Goal: Transaction & Acquisition: Purchase product/service

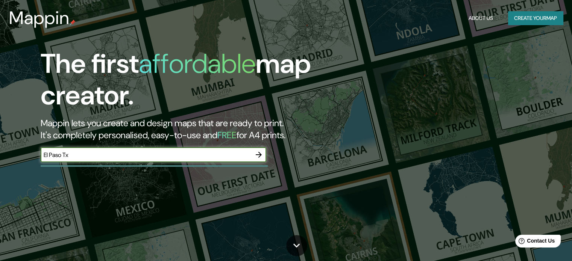
type input "El Paso Tx"
click at [257, 153] on icon "button" at bounding box center [258, 154] width 9 height 9
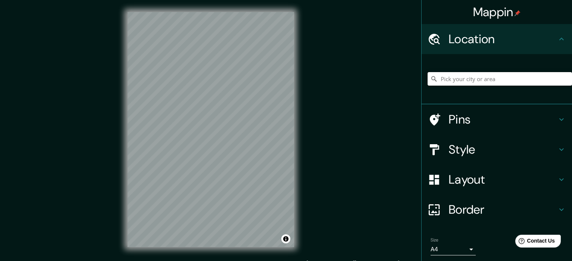
click at [447, 81] on input "Pick your city or area" at bounding box center [499, 79] width 144 height 14
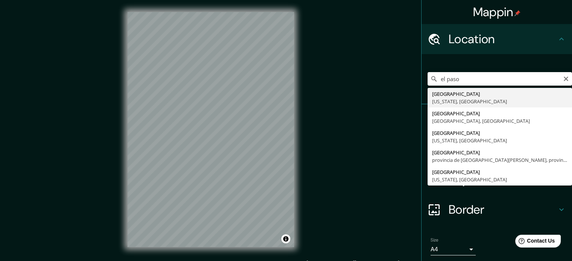
type input "[GEOGRAPHIC_DATA], [US_STATE], [GEOGRAPHIC_DATA]"
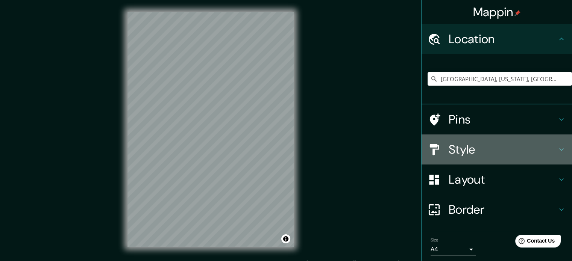
click at [454, 153] on h4 "Style" at bounding box center [502, 149] width 108 height 15
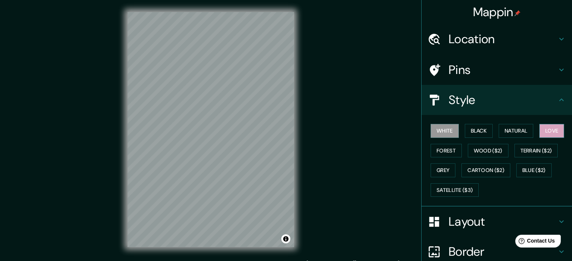
click at [541, 130] on button "Love" at bounding box center [551, 131] width 25 height 14
click at [511, 130] on button "Natural" at bounding box center [515, 131] width 35 height 14
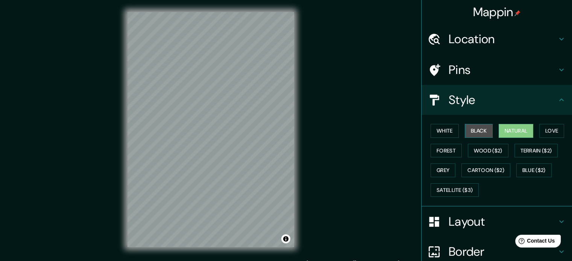
click at [475, 132] on button "Black" at bounding box center [478, 131] width 28 height 14
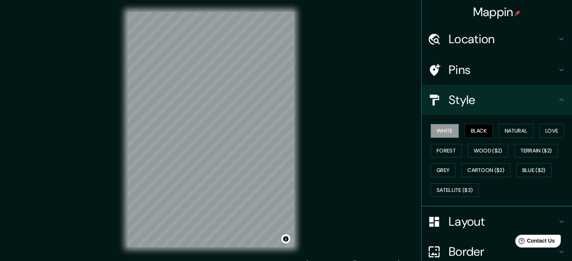
click at [445, 133] on button "White" at bounding box center [444, 131] width 28 height 14
click at [442, 152] on button "Forest" at bounding box center [445, 151] width 31 height 14
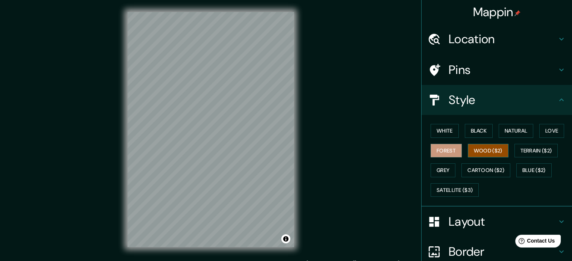
click at [485, 154] on button "Wood ($2)" at bounding box center [487, 151] width 41 height 14
click at [525, 153] on button "Terrain ($2)" at bounding box center [536, 151] width 44 height 14
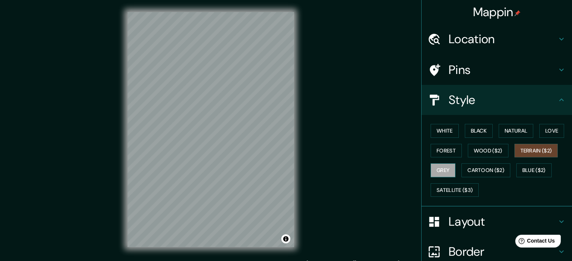
click at [430, 170] on button "Grey" at bounding box center [442, 170] width 25 height 14
click at [479, 171] on button "Cartoon ($2)" at bounding box center [485, 170] width 49 height 14
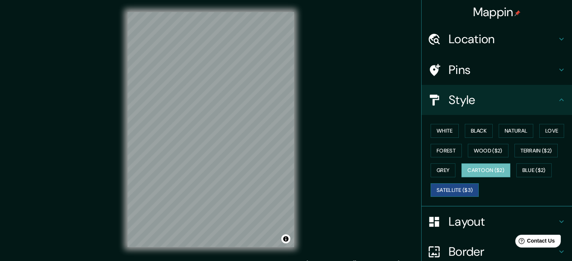
click at [445, 194] on button "Satellite ($3)" at bounding box center [454, 190] width 48 height 14
click at [533, 173] on button "Blue ($2)" at bounding box center [533, 170] width 35 height 14
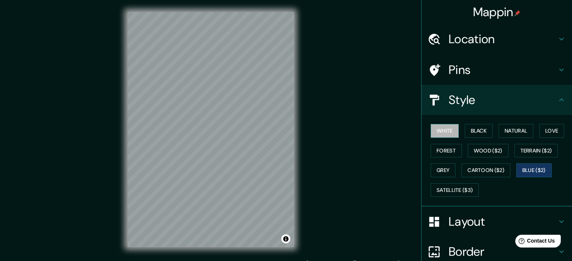
click at [437, 132] on button "White" at bounding box center [444, 131] width 28 height 14
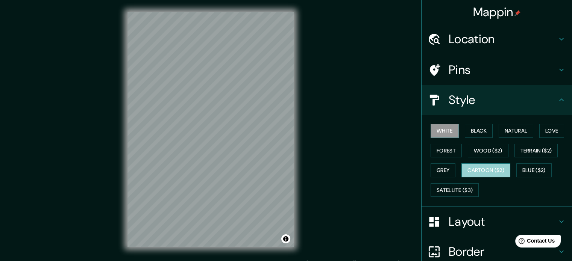
click at [484, 163] on button "Cartoon ($2)" at bounding box center [485, 170] width 49 height 14
click at [430, 134] on button "White" at bounding box center [444, 131] width 28 height 14
click at [517, 130] on button "Natural" at bounding box center [515, 131] width 35 height 14
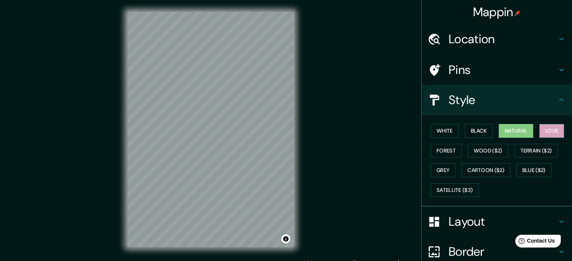
click at [548, 128] on button "Love" at bounding box center [551, 131] width 25 height 14
click at [486, 153] on button "Wood ($2)" at bounding box center [487, 151] width 41 height 14
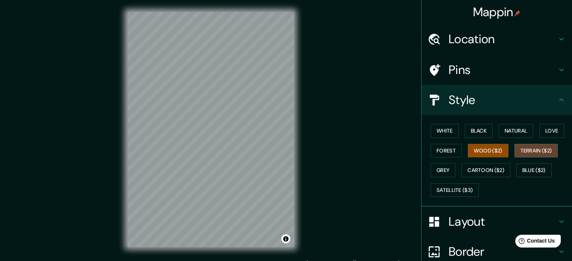
click at [529, 151] on button "Terrain ($2)" at bounding box center [536, 151] width 44 height 14
click at [466, 173] on button "Cartoon ($2)" at bounding box center [485, 170] width 49 height 14
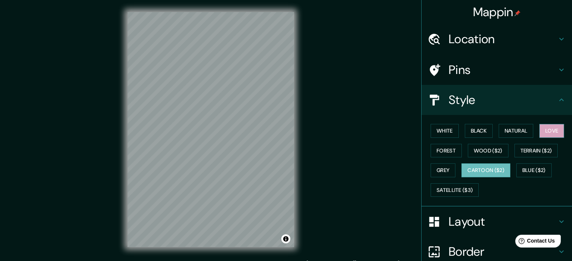
click at [546, 128] on button "Love" at bounding box center [551, 131] width 25 height 14
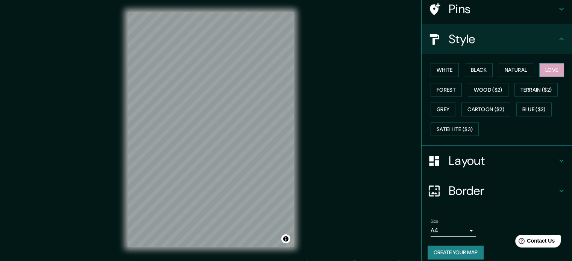
scroll to position [62, 0]
click at [489, 171] on div "Layout" at bounding box center [496, 160] width 150 height 30
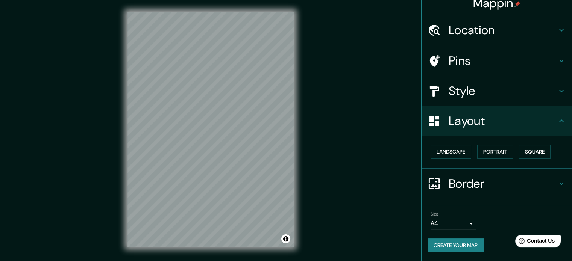
scroll to position [8, 0]
click at [450, 153] on button "Landscape" at bounding box center [450, 153] width 41 height 14
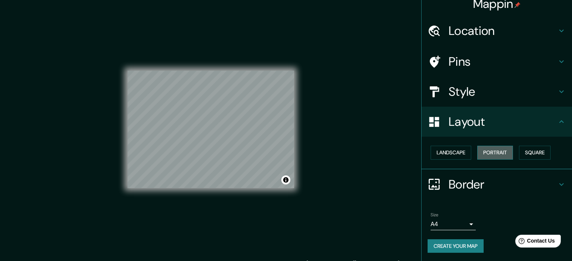
click at [487, 153] on button "Portrait" at bounding box center [495, 153] width 36 height 14
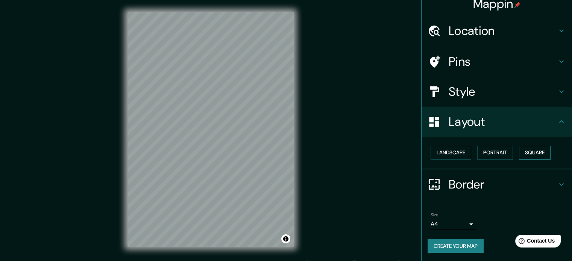
click at [531, 150] on button "Square" at bounding box center [535, 153] width 32 height 14
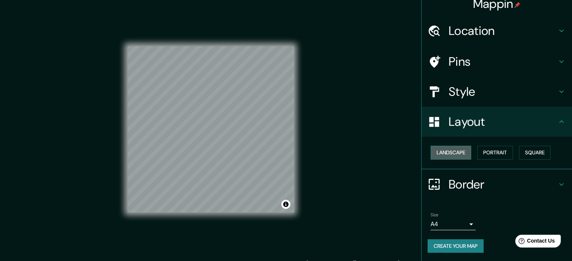
click at [442, 159] on button "Landscape" at bounding box center [450, 153] width 41 height 14
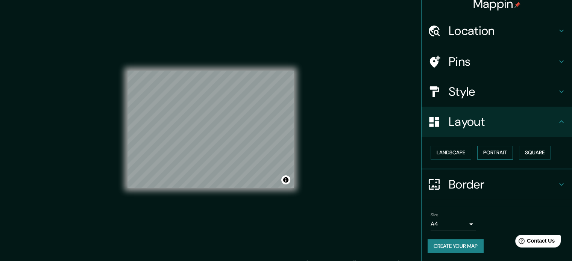
click at [490, 154] on button "Portrait" at bounding box center [495, 153] width 36 height 14
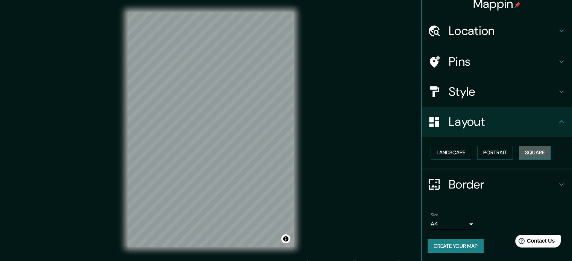
click at [525, 156] on button "Square" at bounding box center [535, 153] width 32 height 14
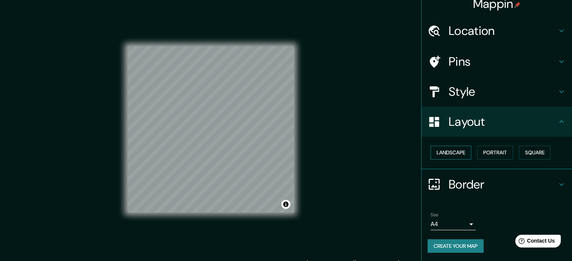
click at [453, 153] on button "Landscape" at bounding box center [450, 153] width 41 height 14
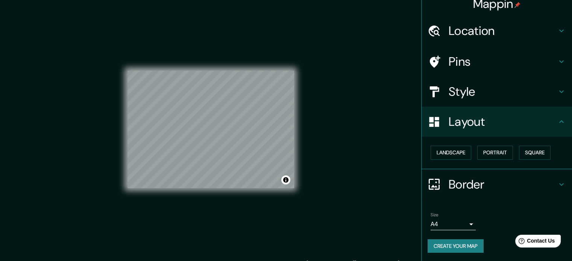
click at [454, 183] on h4 "Border" at bounding box center [502, 184] width 108 height 15
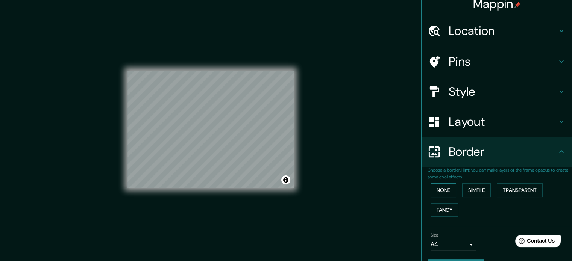
click at [439, 188] on button "None" at bounding box center [443, 190] width 26 height 14
click at [469, 194] on button "Simple" at bounding box center [476, 190] width 29 height 14
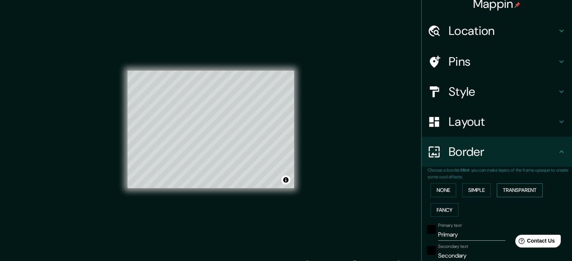
click at [505, 191] on button "Transparent" at bounding box center [519, 190] width 46 height 14
click at [431, 209] on button "Fancy" at bounding box center [444, 210] width 28 height 14
click at [436, 194] on button "None" at bounding box center [443, 190] width 26 height 14
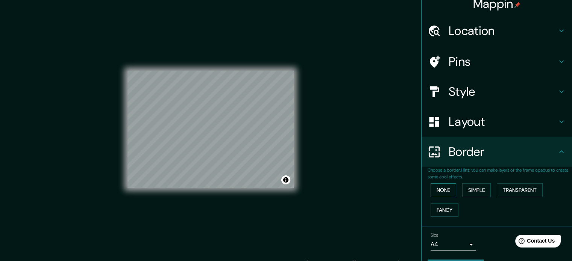
scroll to position [29, 0]
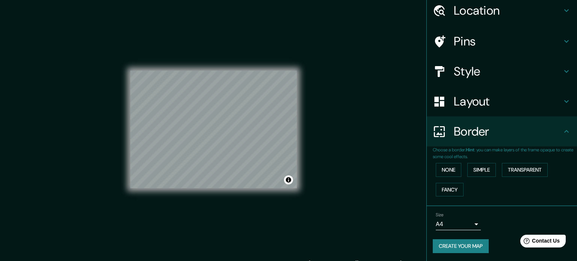
click at [434, 225] on body "Mappin Location [GEOGRAPHIC_DATA], [US_STATE], [GEOGRAPHIC_DATA] Pins Style Lay…" at bounding box center [288, 130] width 577 height 261
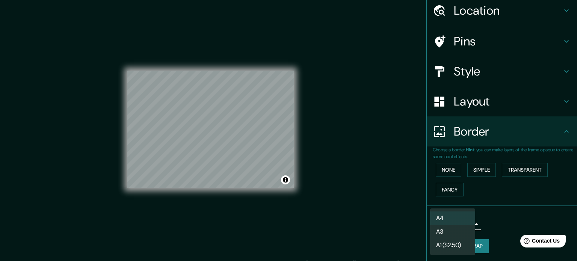
click at [487, 232] on div at bounding box center [288, 130] width 577 height 261
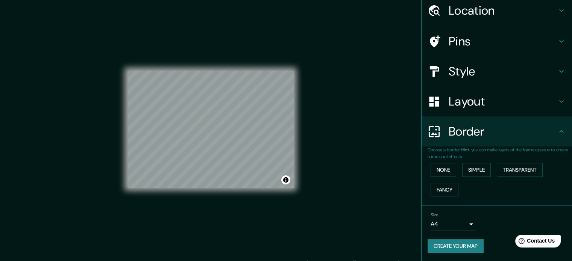
drag, startPoint x: 294, startPoint y: 155, endPoint x: 336, endPoint y: 163, distance: 43.0
click at [336, 163] on div "Mappin Location [GEOGRAPHIC_DATA], [US_STATE], [GEOGRAPHIC_DATA] Pins Style Lay…" at bounding box center [286, 135] width 572 height 271
